Goal: Information Seeking & Learning: Check status

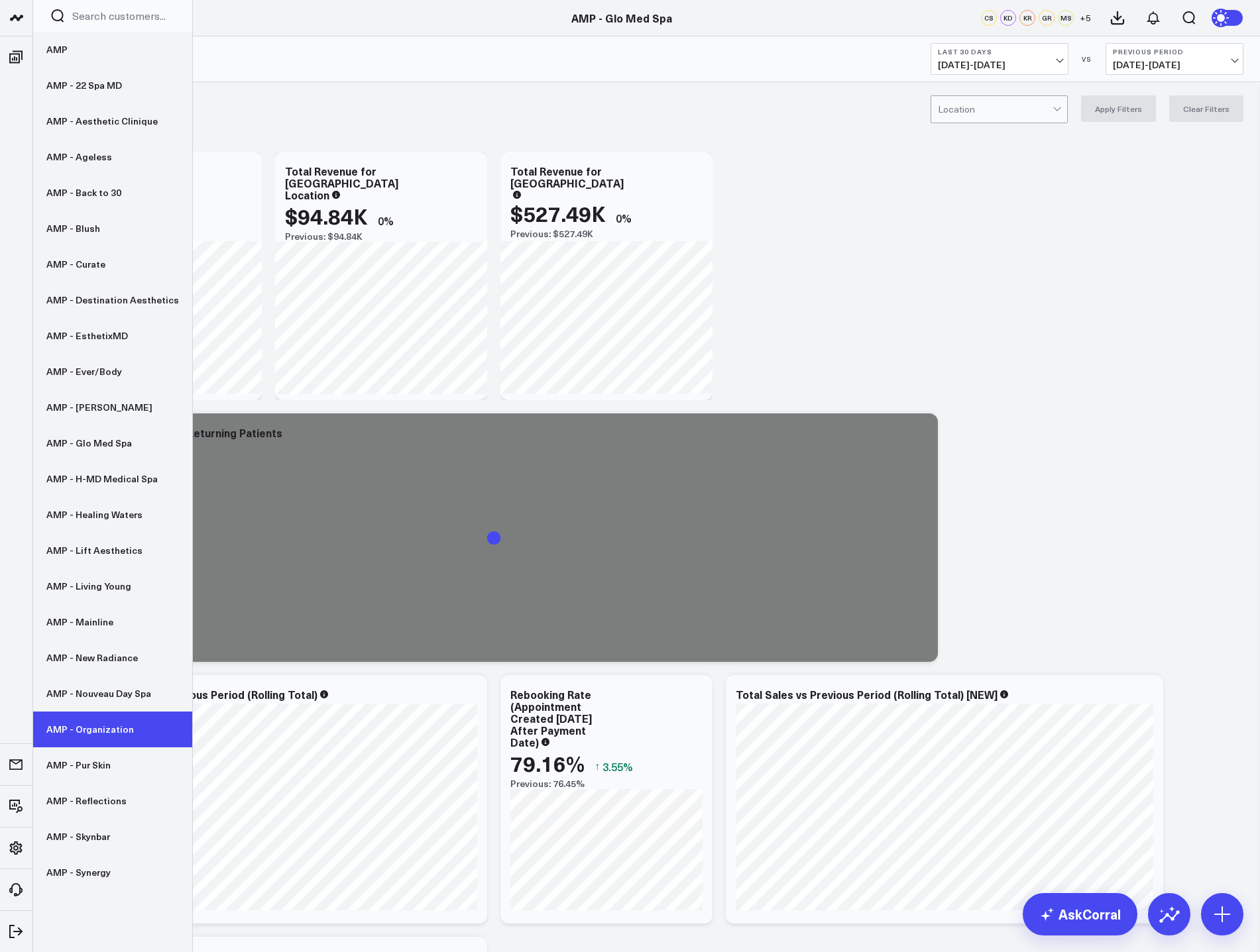
click at [101, 732] on link "AMP - Organization" at bounding box center [113, 730] width 159 height 36
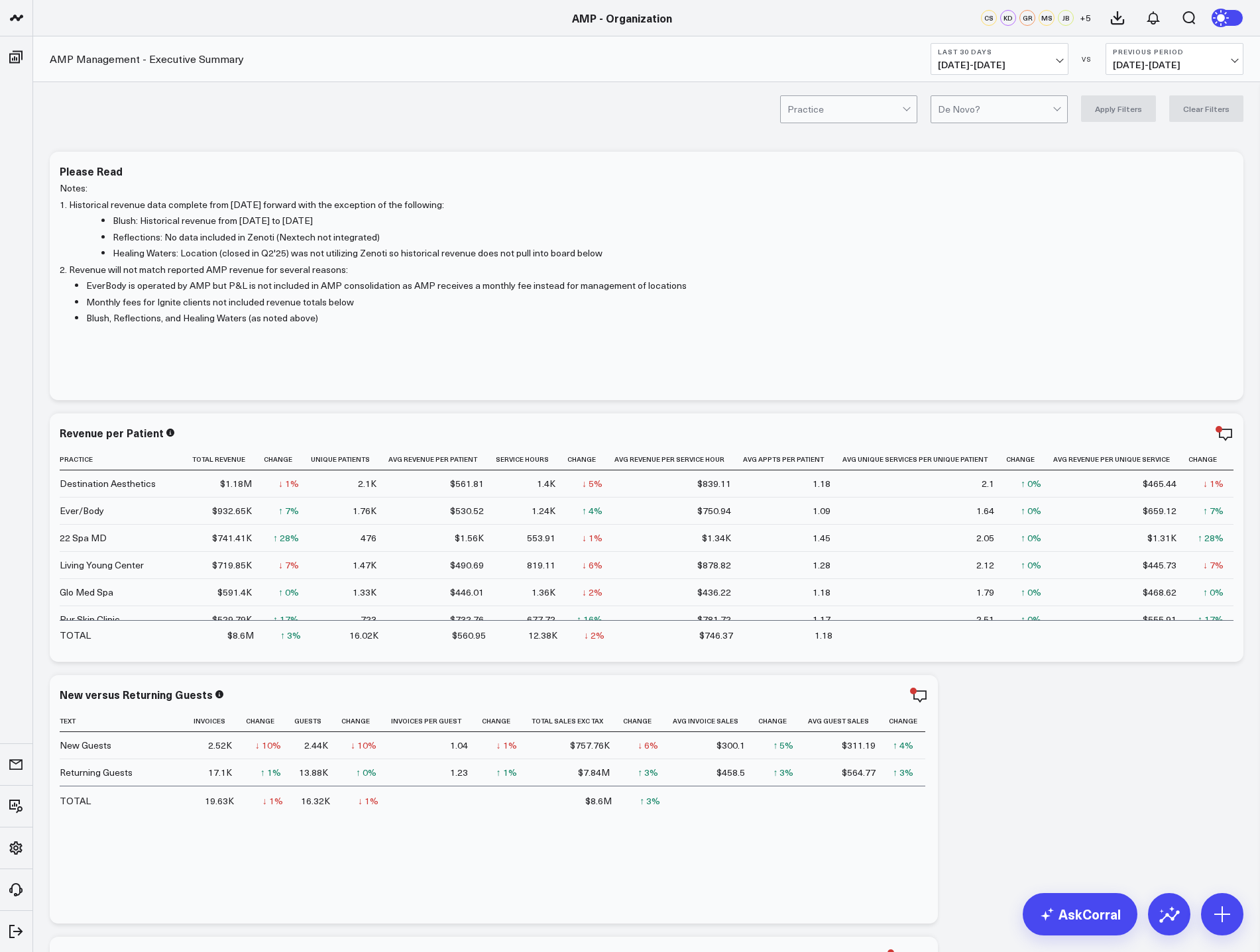
click at [1018, 63] on span "[DATE] - [DATE]" at bounding box center [1000, 65] width 124 height 11
click at [992, 396] on link "YTD" at bounding box center [1000, 398] width 137 height 25
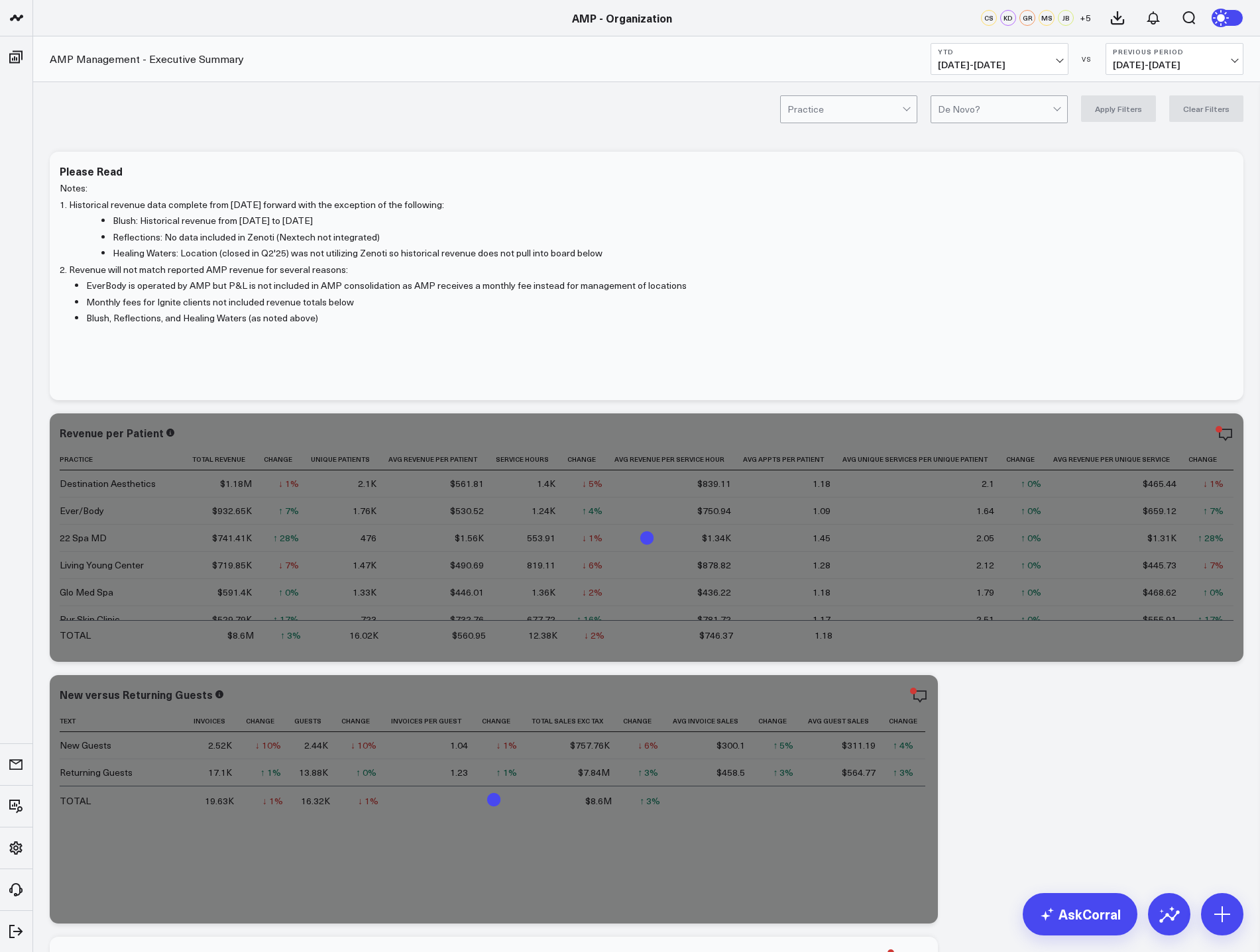
click at [1055, 66] on span "[DATE] - [DATE]" at bounding box center [1000, 65] width 124 height 11
click at [998, 339] on link "MTD" at bounding box center [1000, 346] width 137 height 25
click at [1209, 70] on button "Previous Period [DATE] - [DATE]" at bounding box center [1175, 59] width 138 height 32
click at [1192, 137] on link "YoY" at bounding box center [1175, 139] width 137 height 25
